Goal: Information Seeking & Learning: Learn about a topic

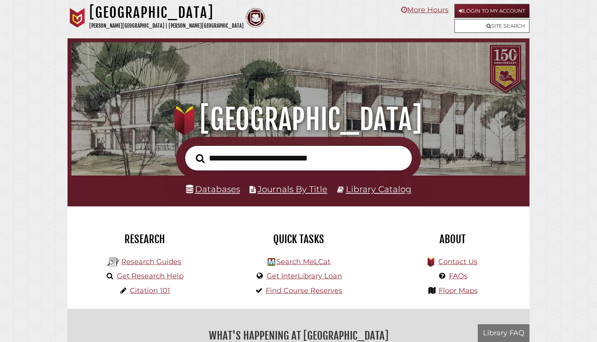
scroll to position [150, 450]
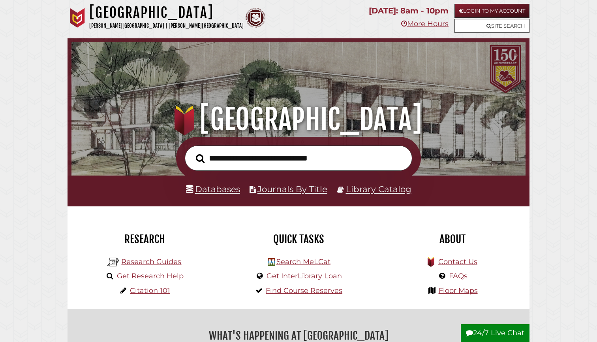
click at [215, 180] on div "Databases Journals By Title Library Catalog" at bounding box center [299, 190] width 462 height 31
click at [217, 189] on link "Databases" at bounding box center [213, 189] width 54 height 10
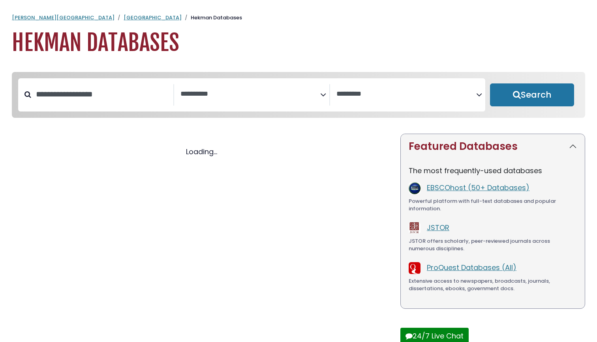
select select "Database Subject Filter"
select select "Database Vendors Filter"
select select "Database Subject Filter"
select select "Database Vendors Filter"
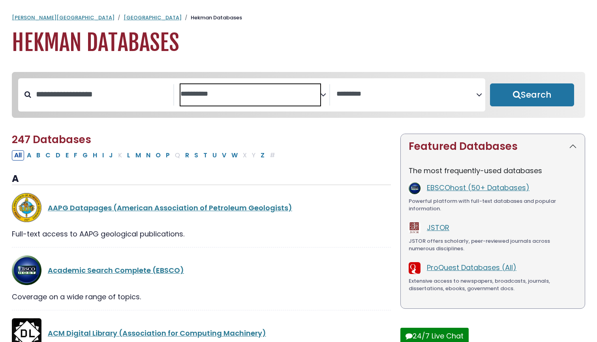
click at [217, 97] on textarea "Search" at bounding box center [251, 94] width 140 height 8
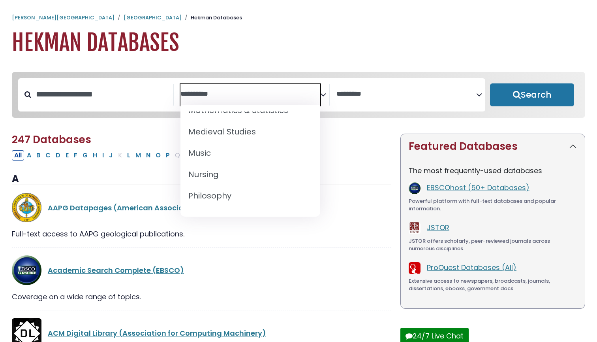
scroll to position [589, 0]
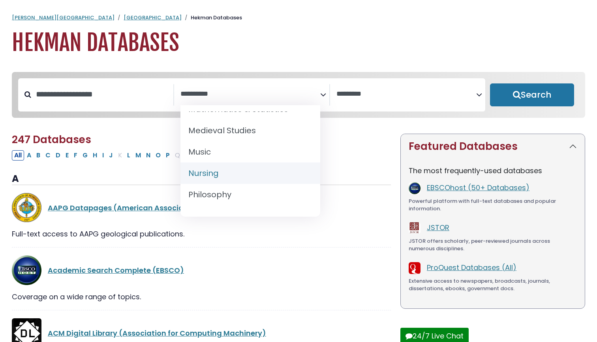
select select "*****"
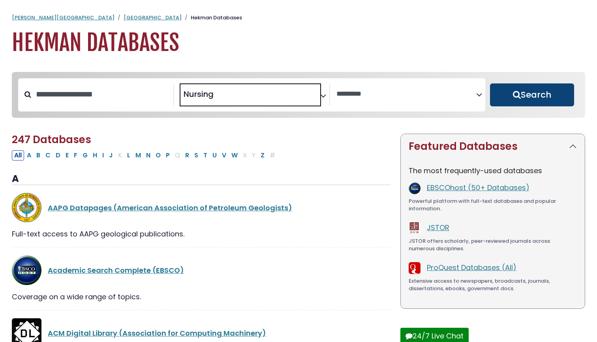
click at [553, 91] on button "Search" at bounding box center [532, 94] width 84 height 23
select select "Database Vendors Filter"
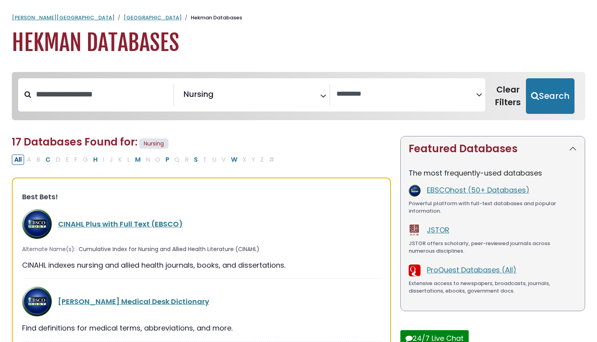
scroll to position [19, 0]
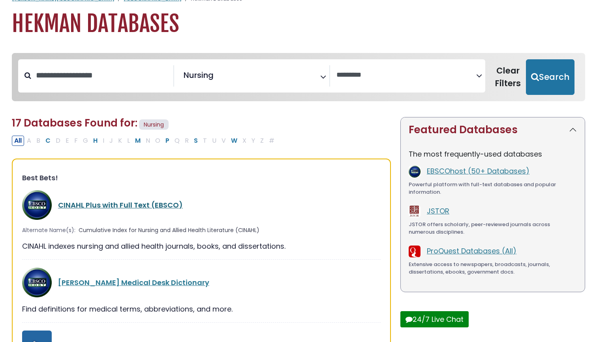
click at [143, 201] on link "CINAHL Plus with Full Text (EBSCO)" at bounding box center [120, 205] width 125 height 10
click at [143, 204] on link "CINAHL Plus with Full Text (EBSCO)" at bounding box center [120, 205] width 125 height 10
